Goal: Transaction & Acquisition: Purchase product/service

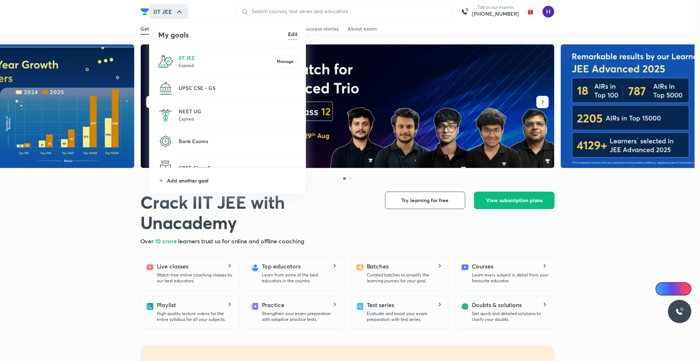
click at [181, 181] on p "Add another goal" at bounding box center [232, 181] width 131 height 8
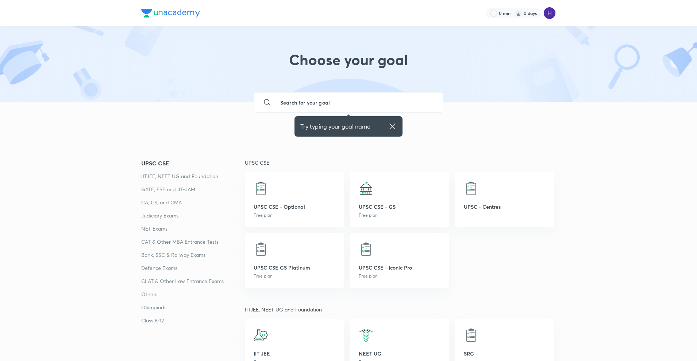
click at [393, 125] on icon at bounding box center [391, 126] width 5 height 5
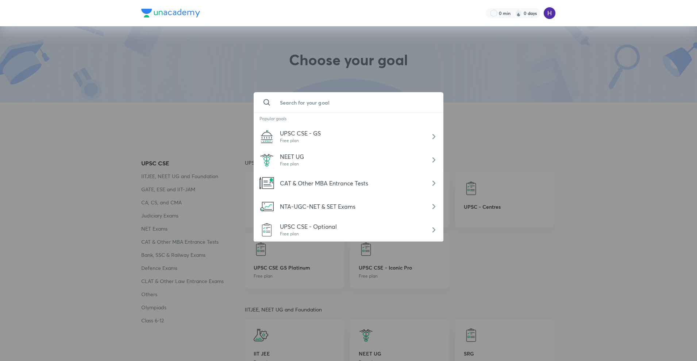
click at [311, 99] on input "text" at bounding box center [355, 103] width 163 height 20
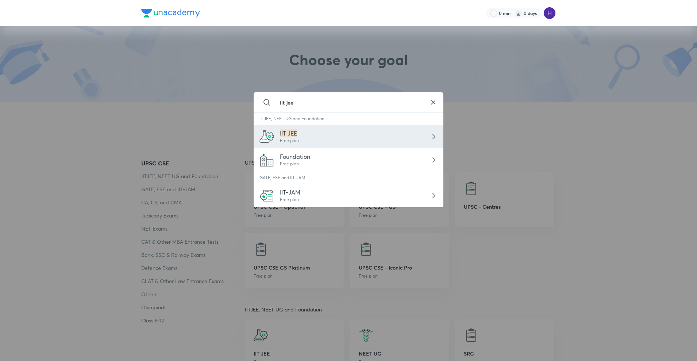
click at [297, 145] on div "IIT JEE Free plan" at bounding box center [348, 136] width 190 height 23
type input "IIT JEE"
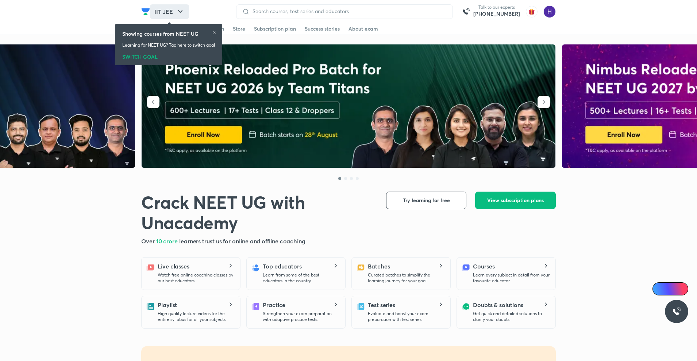
click at [177, 13] on icon "button" at bounding box center [180, 11] width 9 height 9
click at [202, 205] on h1 "Crack NEET UG with Unacademy" at bounding box center [257, 212] width 233 height 41
drag, startPoint x: 202, startPoint y: 205, endPoint x: 267, endPoint y: 203, distance: 65.7
click at [267, 203] on h1 "Crack NEET UG with Unacademy" at bounding box center [257, 212] width 233 height 41
click at [209, 207] on h1 "Crack NEET UG with Unacademy" at bounding box center [257, 212] width 233 height 41
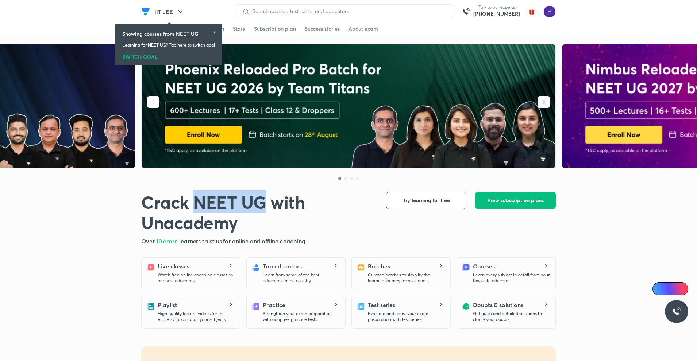
drag, startPoint x: 209, startPoint y: 207, endPoint x: 248, endPoint y: 206, distance: 39.8
click at [248, 206] on h1 "Crack NEET UG with Unacademy" at bounding box center [257, 212] width 233 height 41
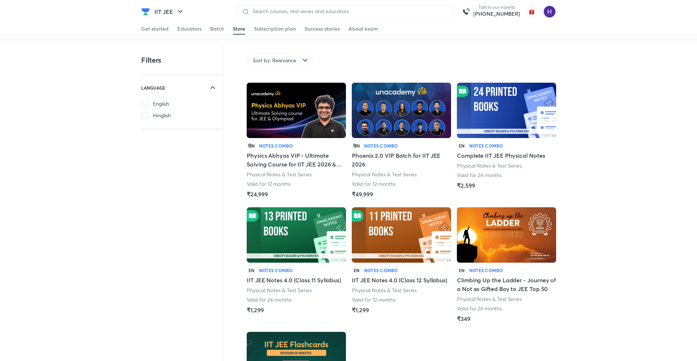
click at [396, 118] on img at bounding box center [401, 110] width 99 height 55
click at [416, 130] on img at bounding box center [401, 110] width 99 height 55
click at [151, 24] on link "Get started" at bounding box center [154, 29] width 27 height 12
